Goal: Task Accomplishment & Management: Manage account settings

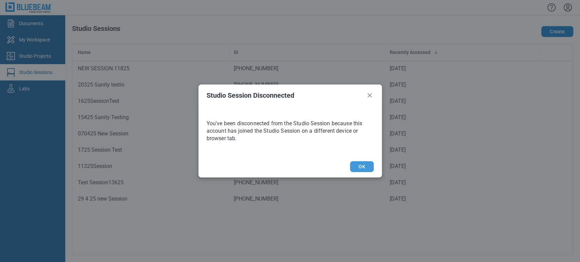
drag, startPoint x: 361, startPoint y: 173, endPoint x: 356, endPoint y: 170, distance: 5.8
click at [359, 173] on footer "OK" at bounding box center [289, 167] width 183 height 22
click at [366, 169] on button "OK" at bounding box center [361, 166] width 23 height 11
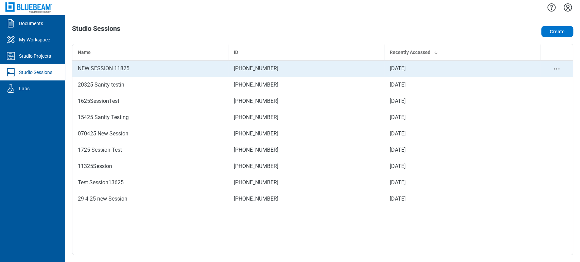
click at [87, 72] on div "NEW SESSION 11825" at bounding box center [150, 69] width 145 height 8
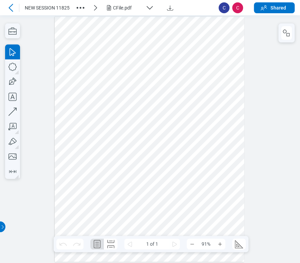
click at [77, 66] on div at bounding box center [149, 139] width 189 height 245
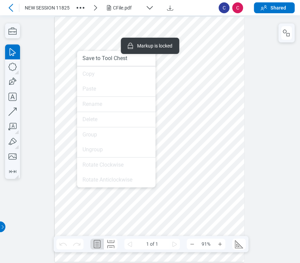
click at [82, 36] on div at bounding box center [149, 139] width 189 height 245
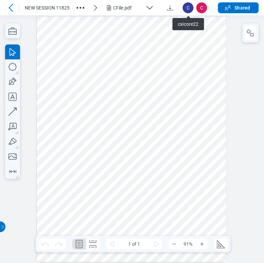
click at [149, 2] on button "CFile.pdf" at bounding box center [132, 7] width 54 height 11
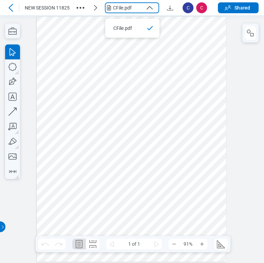
click at [78, 8] on icon "button" at bounding box center [80, 7] width 11 height 11
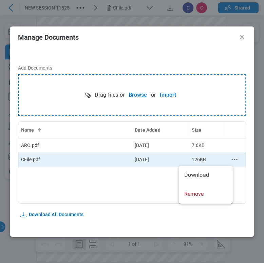
click at [236, 160] on circle "context-menu" at bounding box center [236, 159] width 1 height 1
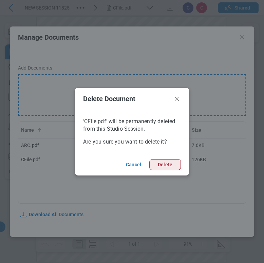
click at [174, 161] on button "Delete" at bounding box center [165, 164] width 32 height 11
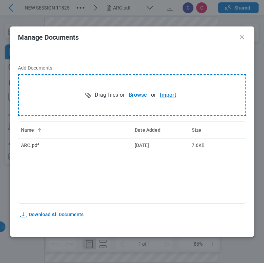
click at [162, 94] on button "Import" at bounding box center [168, 95] width 24 height 14
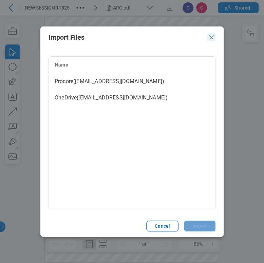
click at [211, 35] on icon "Close" at bounding box center [211, 37] width 8 height 8
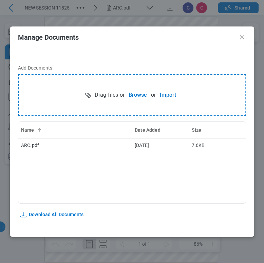
click at [248, 37] on header "Manage Documents" at bounding box center [132, 37] width 244 height 22
drag, startPoint x: 245, startPoint y: 38, endPoint x: 242, endPoint y: 24, distance: 14.3
click at [245, 38] on icon "Close" at bounding box center [242, 37] width 8 height 8
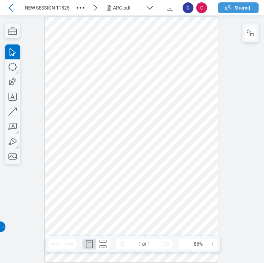
click at [244, 8] on span "Shared" at bounding box center [243, 7] width 16 height 7
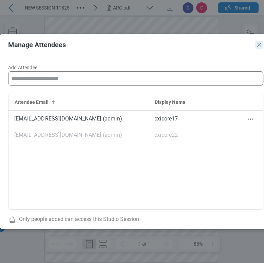
click at [256, 41] on icon "Close" at bounding box center [259, 45] width 8 height 8
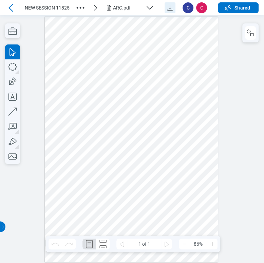
click at [168, 11] on icon "Download" at bounding box center [170, 8] width 8 height 8
